Goal: Navigation & Orientation: Find specific page/section

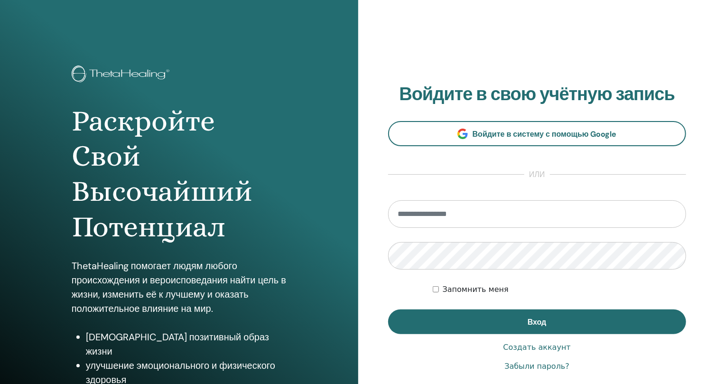
click at [463, 220] on input "email" at bounding box center [537, 214] width 298 height 28
type input "**********"
click at [388, 309] on button "Вход" at bounding box center [537, 321] width 298 height 25
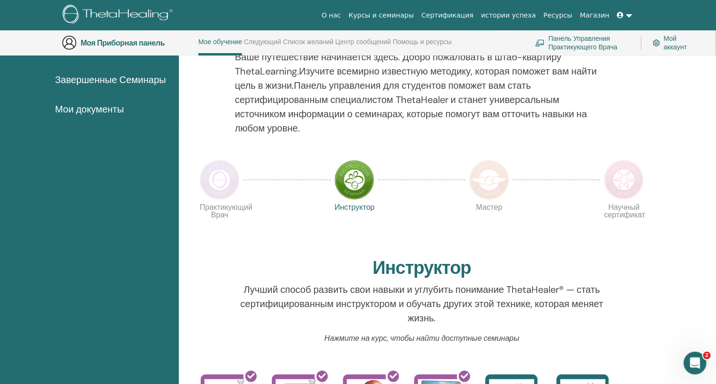
scroll to position [183, 0]
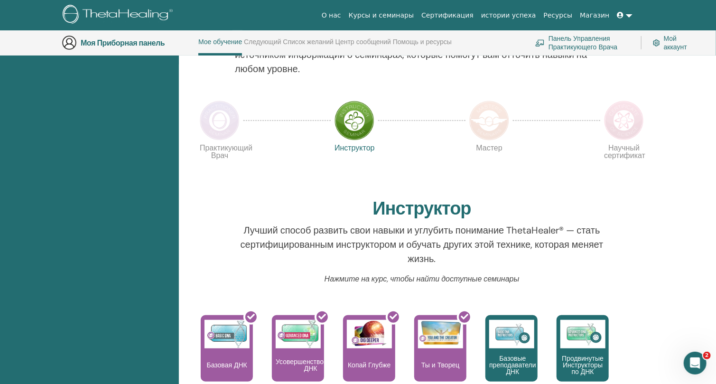
click at [358, 128] on img at bounding box center [354, 121] width 40 height 40
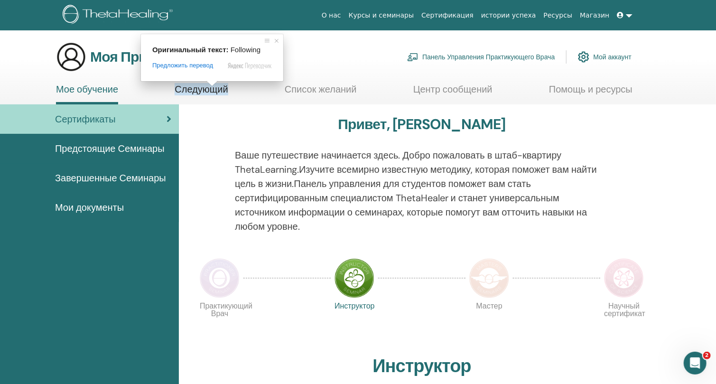
click at [210, 90] on ya-tr-span "Следующий" at bounding box center [201, 89] width 53 height 12
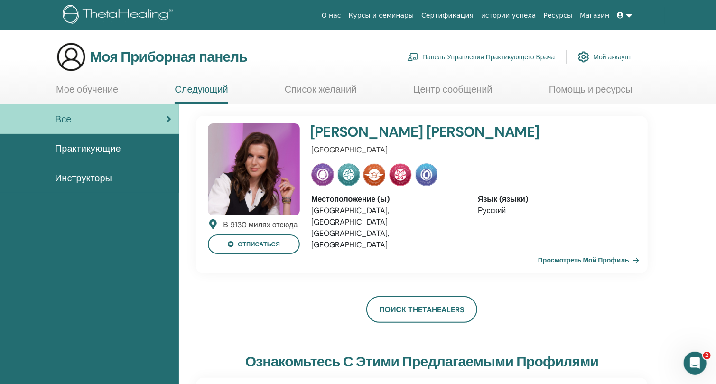
click at [320, 91] on ya-tr-span "Список желаний" at bounding box center [321, 89] width 72 height 12
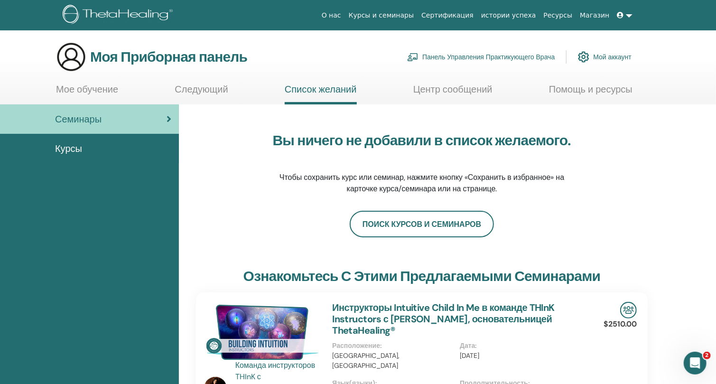
click at [621, 14] on icon at bounding box center [620, 15] width 7 height 7
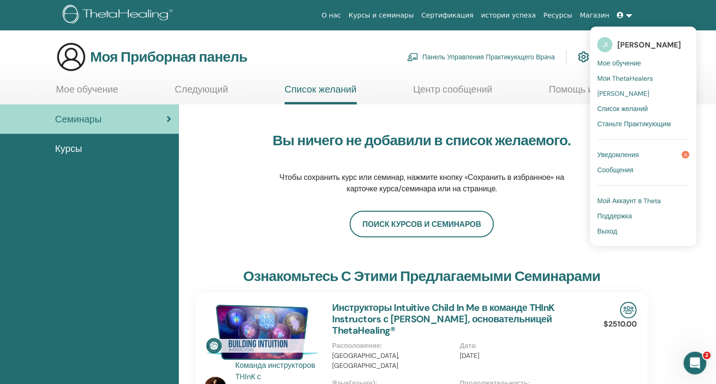
click at [635, 79] on ya-tr-span "Мои ThetaHealers" at bounding box center [624, 78] width 55 height 9
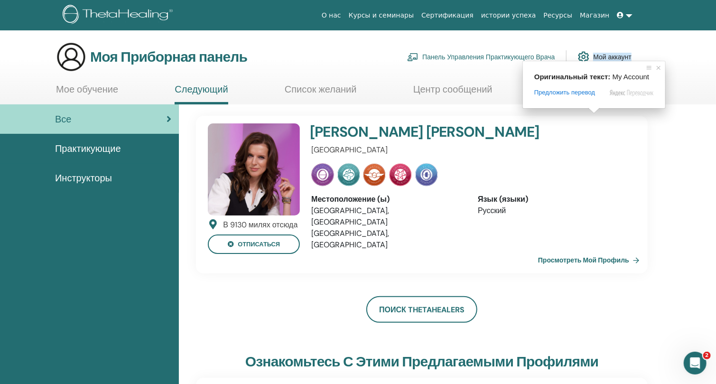
click at [604, 56] on ya-tr-span "Мой аккаунт" at bounding box center [612, 57] width 38 height 9
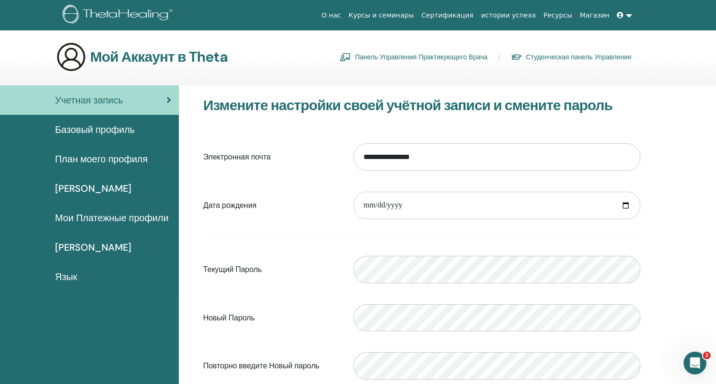
click at [80, 125] on ya-tr-span "Базовый профиль" at bounding box center [95, 129] width 80 height 12
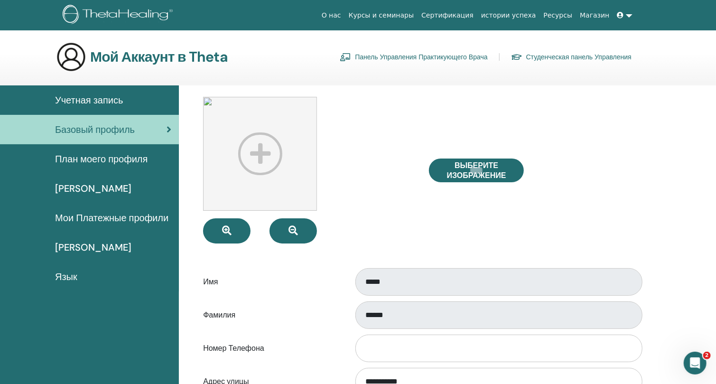
click at [624, 15] on icon at bounding box center [620, 15] width 7 height 7
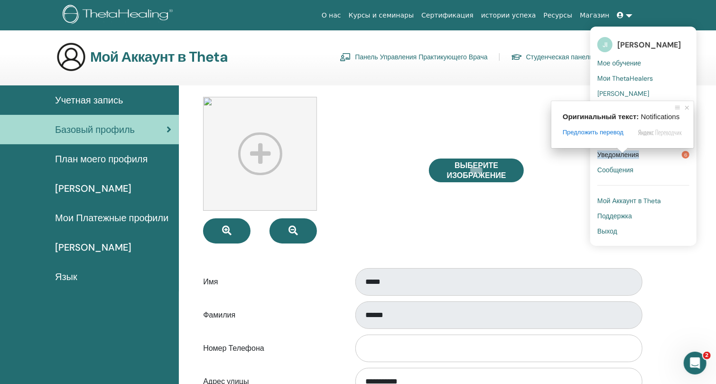
click at [631, 63] on ya-tr-span "Мое обучение" at bounding box center [619, 63] width 44 height 9
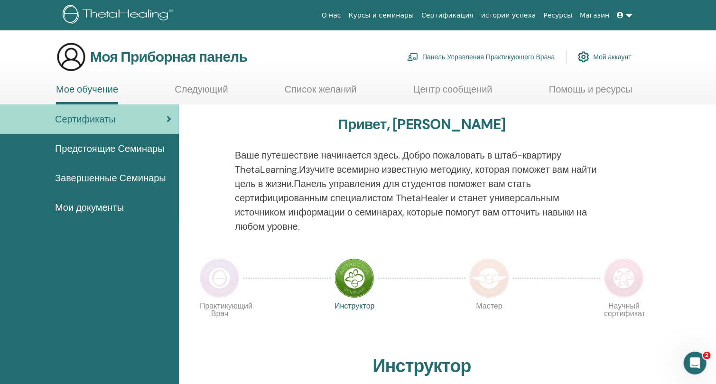
click at [220, 281] on img at bounding box center [220, 278] width 40 height 40
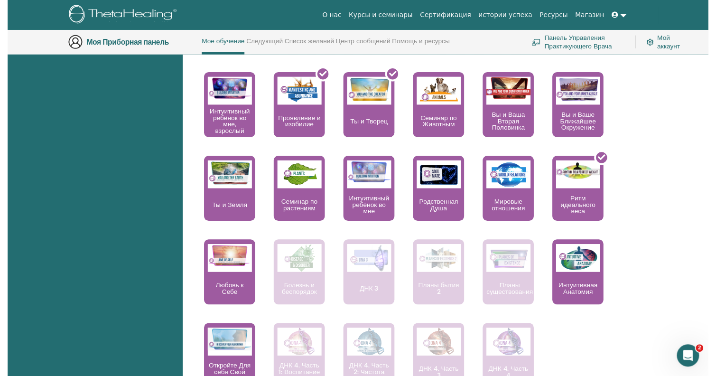
scroll to position [552, 0]
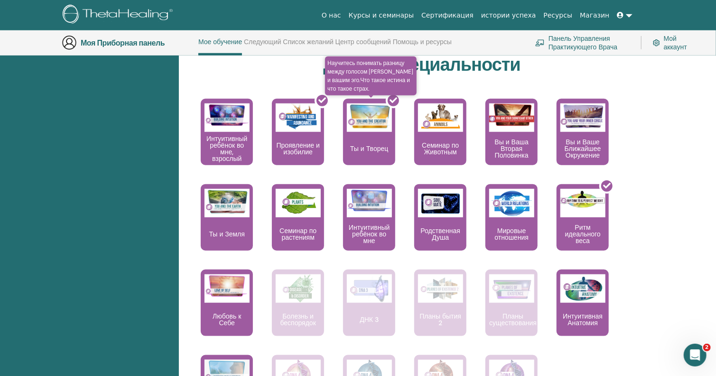
click at [363, 140] on div at bounding box center [375, 135] width 52 height 85
click at [364, 147] on div at bounding box center [375, 135] width 52 height 85
click at [394, 98] on icon at bounding box center [393, 100] width 8 height 8
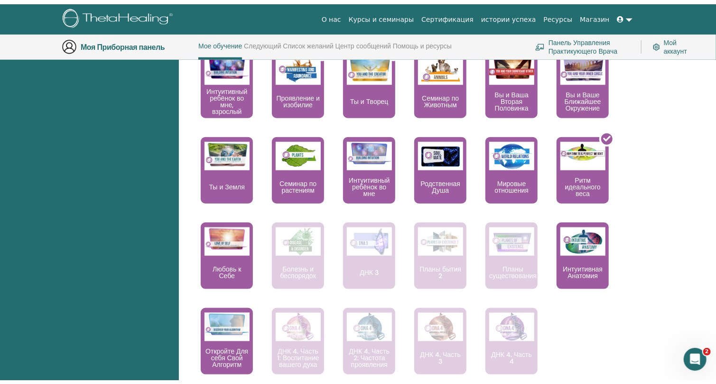
scroll to position [604, 0]
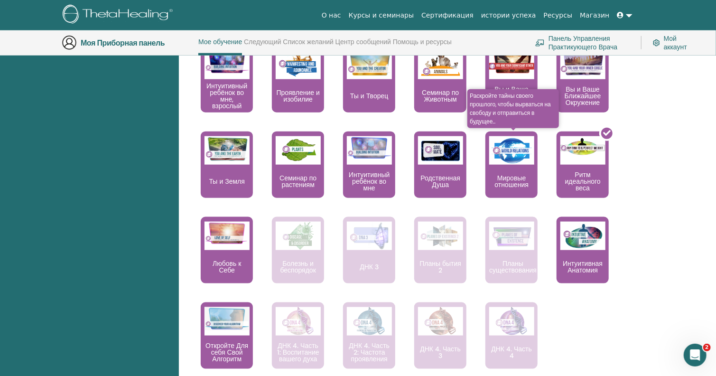
click at [502, 166] on div "Мировые отношения" at bounding box center [511, 164] width 52 height 66
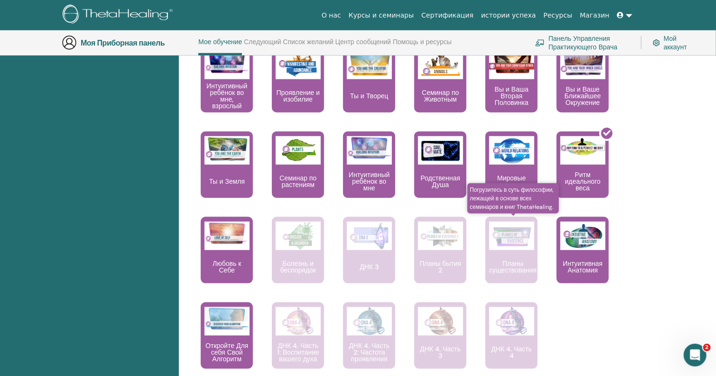
click at [507, 234] on img at bounding box center [511, 236] width 45 height 28
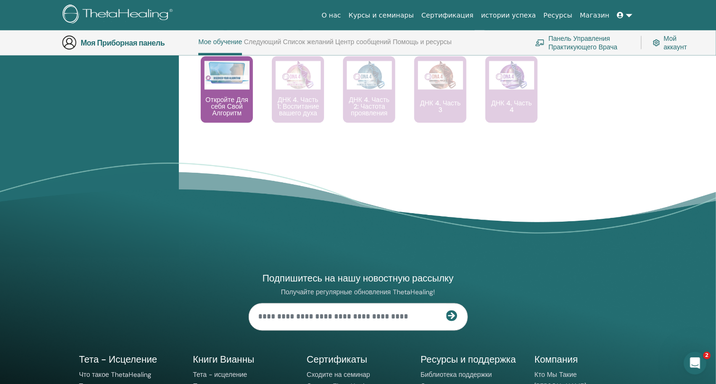
scroll to position [921, 0]
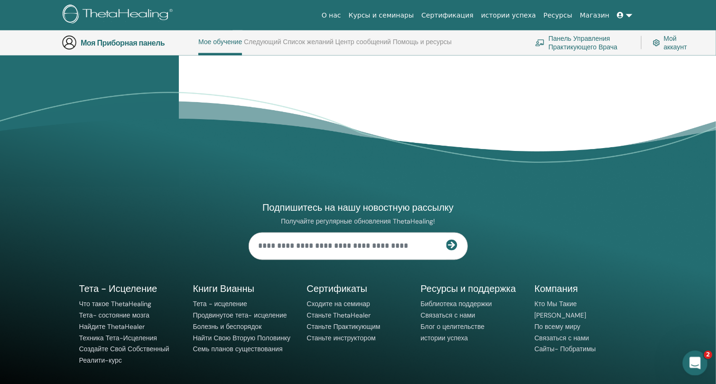
click at [687, 360] on div "Открыть службу сообщений Intercom" at bounding box center [693, 361] width 31 height 31
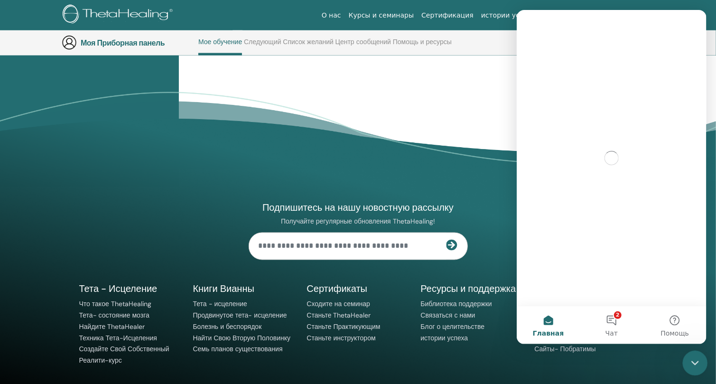
scroll to position [0, 0]
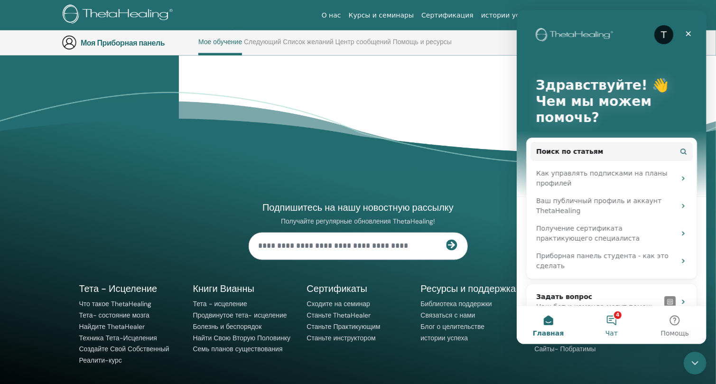
click at [611, 322] on button "4 Чат" at bounding box center [610, 325] width 63 height 38
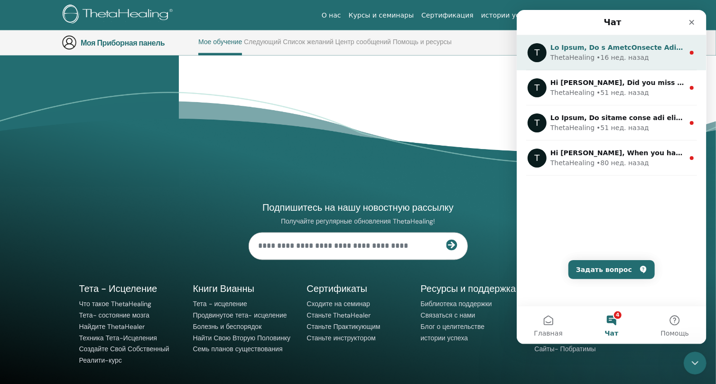
click at [609, 53] on div "• 16 нед. назад" at bounding box center [622, 58] width 52 height 10
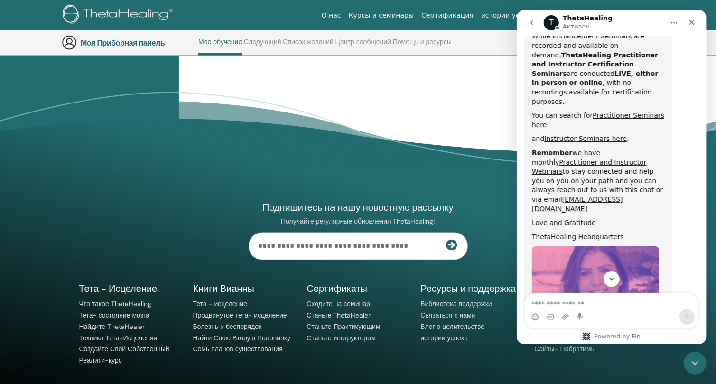
scroll to position [451, 0]
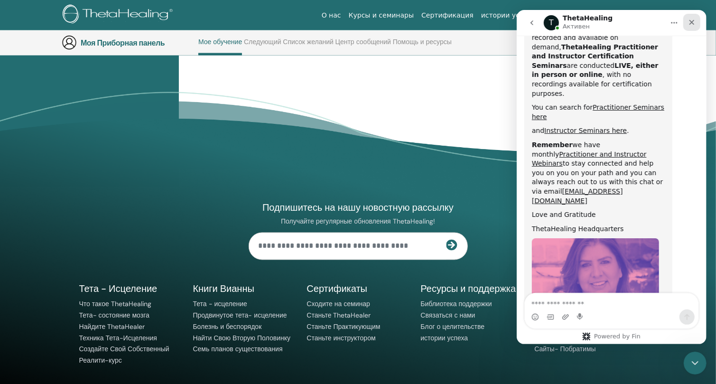
click at [693, 22] on icon "Закрыть" at bounding box center [691, 22] width 8 height 8
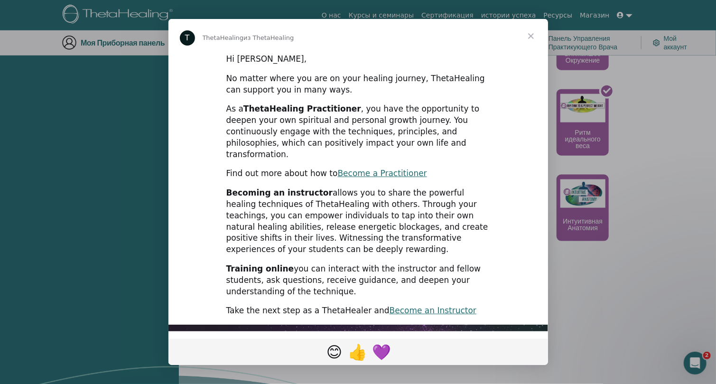
scroll to position [499, 0]
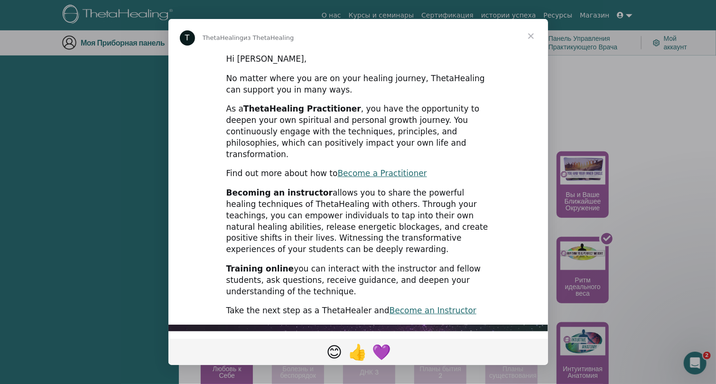
click at [528, 32] on span "Закрыть" at bounding box center [531, 36] width 34 height 34
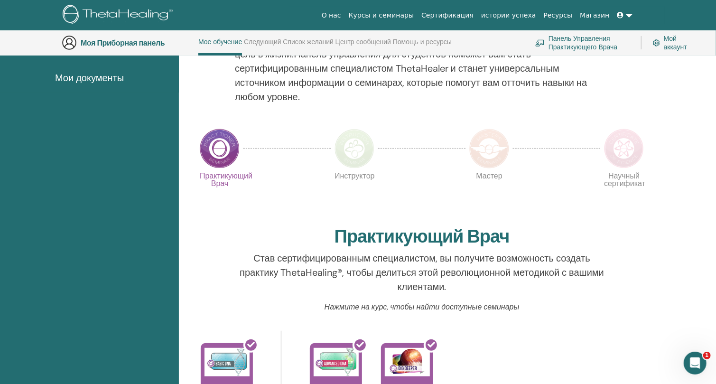
scroll to position [130, 0]
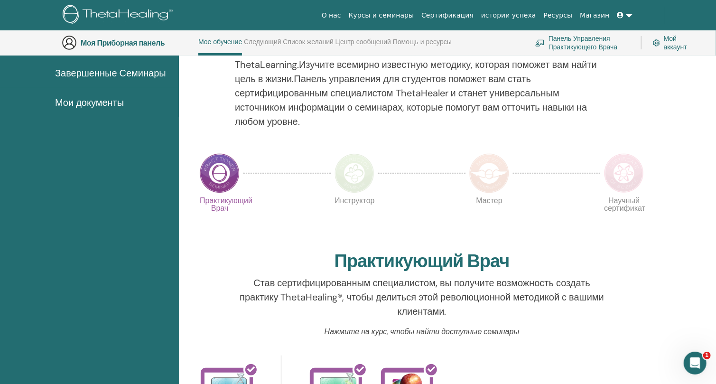
click at [362, 173] on img at bounding box center [354, 173] width 40 height 40
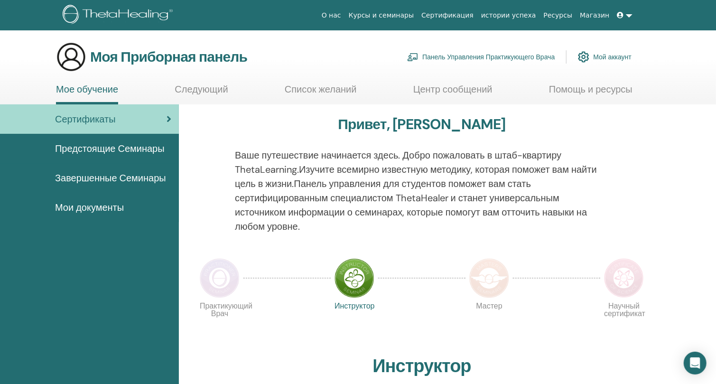
click at [200, 87] on ya-tr-span "Следующий" at bounding box center [201, 89] width 53 height 12
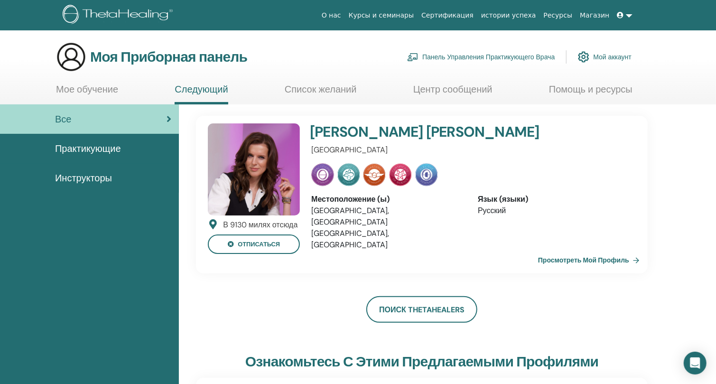
click at [88, 172] on ya-tr-span "Инструкторы" at bounding box center [83, 178] width 57 height 12
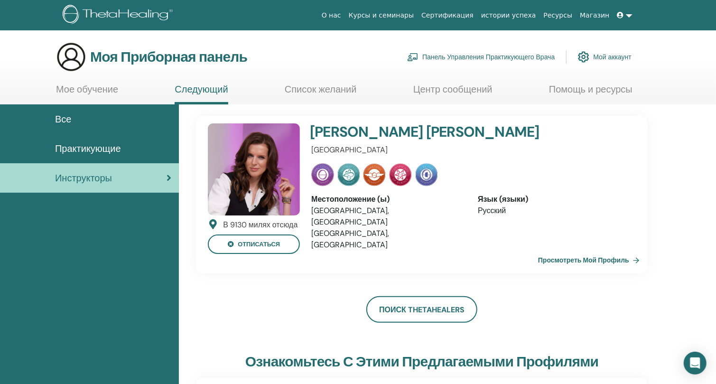
click at [91, 143] on ya-tr-span "Практикующие" at bounding box center [88, 148] width 66 height 12
